Goal: Check status: Check status

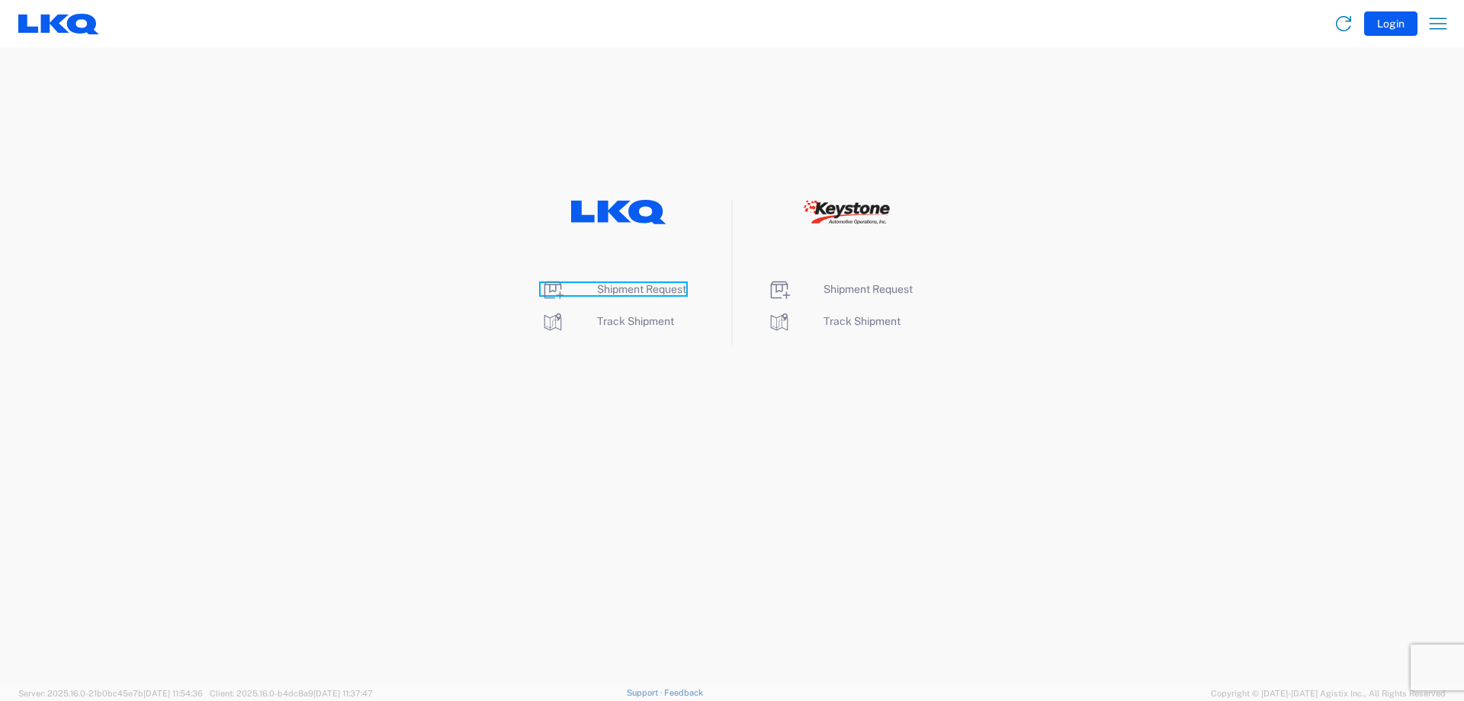
click at [656, 292] on span "Shipment Request" at bounding box center [641, 289] width 89 height 12
click at [627, 325] on span "Track Shipment" at bounding box center [635, 321] width 77 height 12
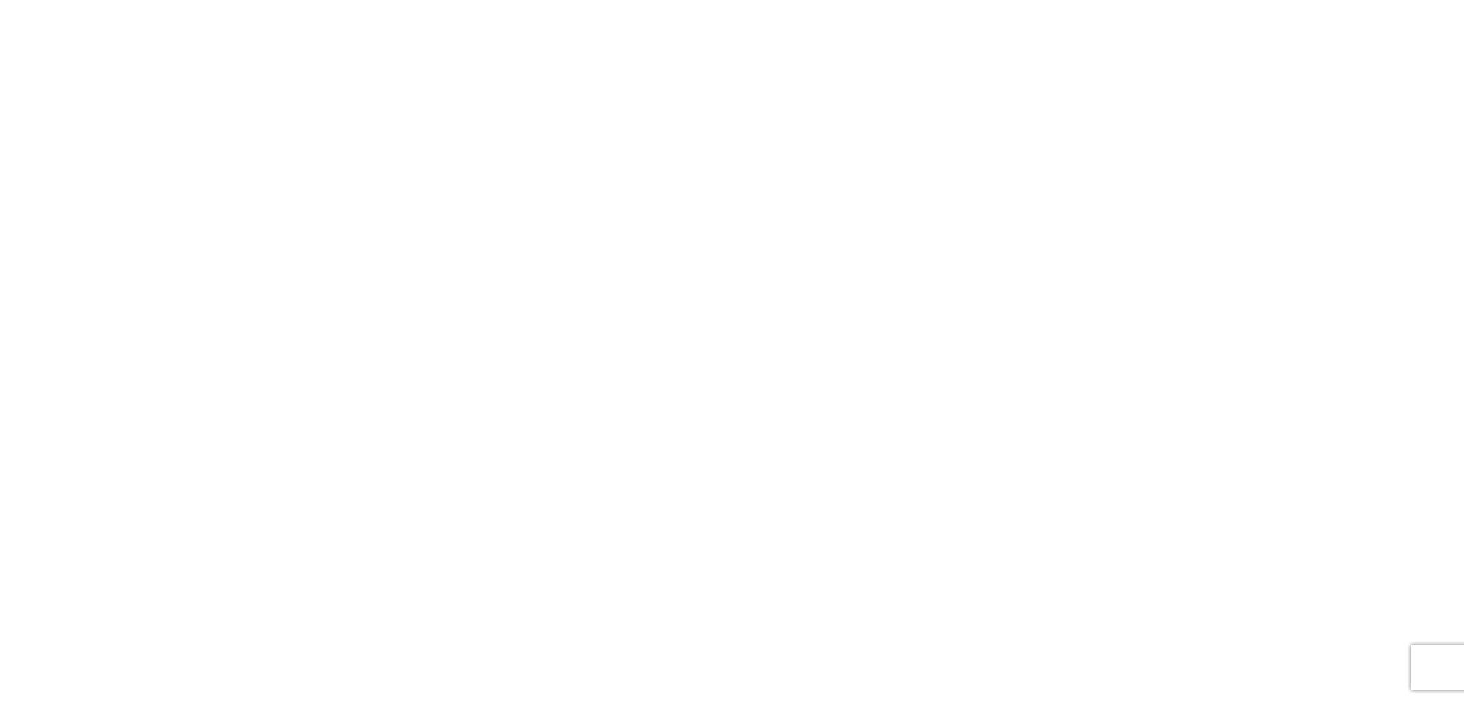
select select "FULL"
select select "LBS"
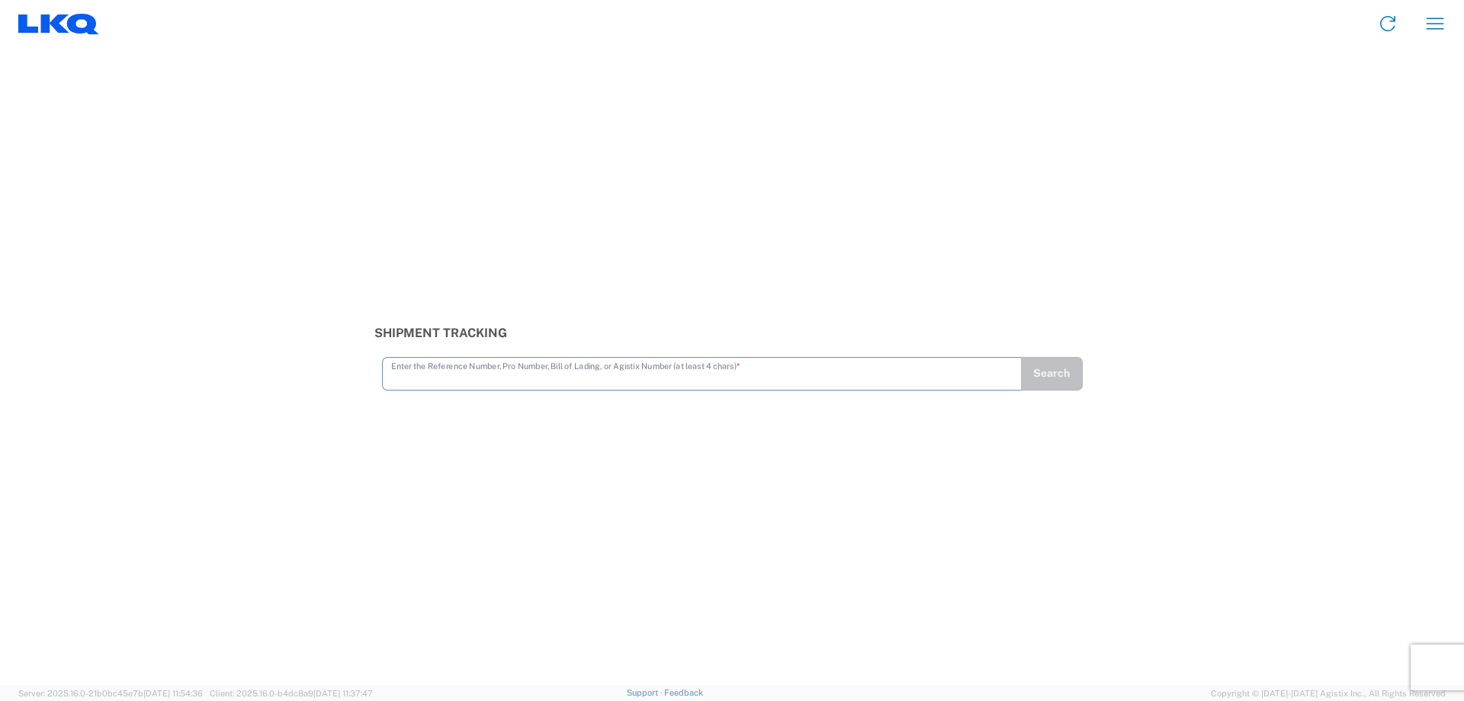
click at [449, 377] on input "text" at bounding box center [702, 372] width 622 height 27
type input "56163966"
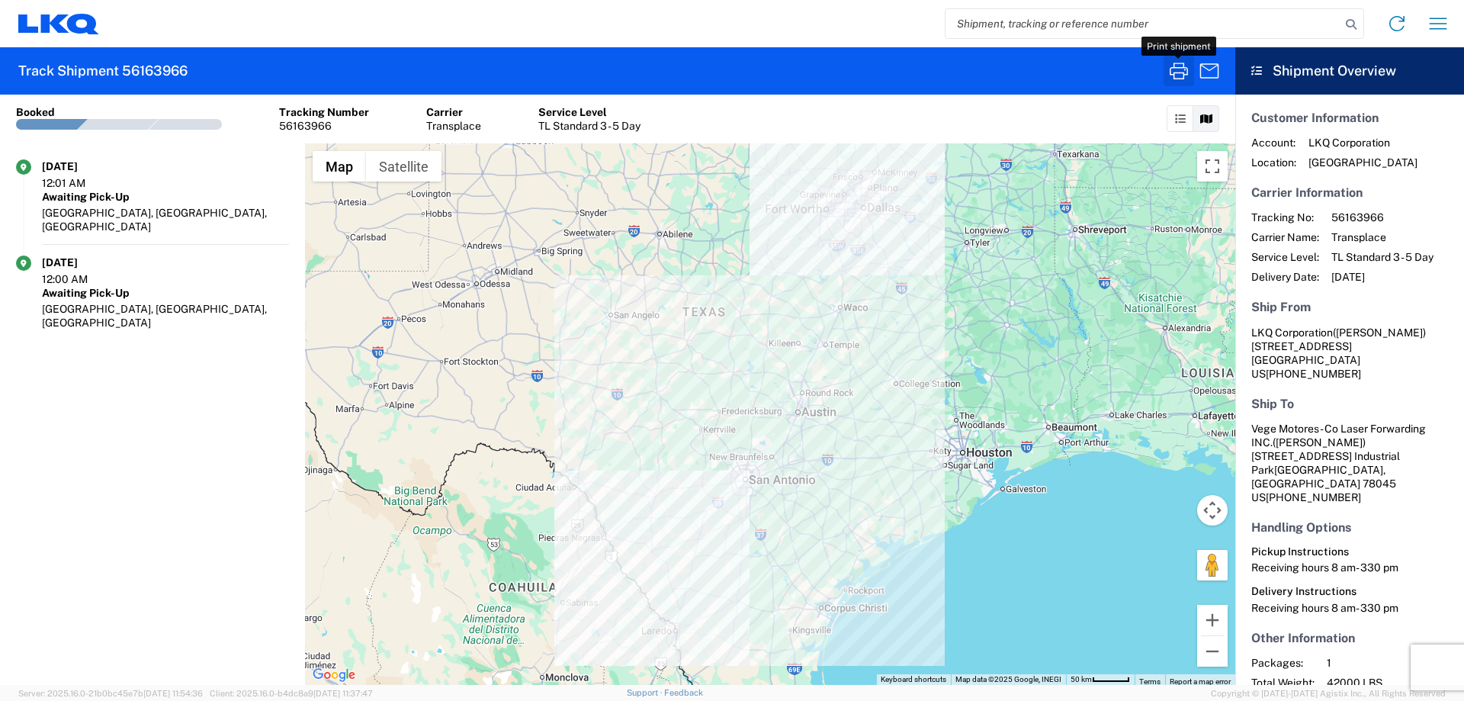
click at [1178, 75] on icon "button" at bounding box center [1179, 71] width 24 height 24
